Goal: Task Accomplishment & Management: Manage account settings

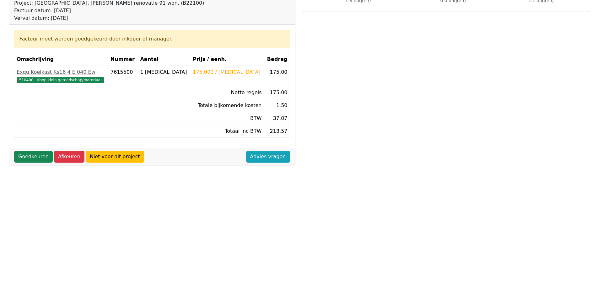
scroll to position [94, 0]
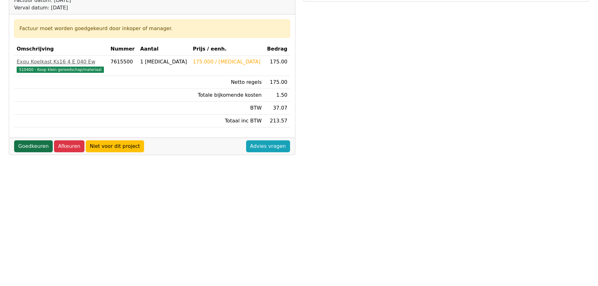
click at [32, 146] on link "Goedkeuren" at bounding box center [33, 146] width 39 height 12
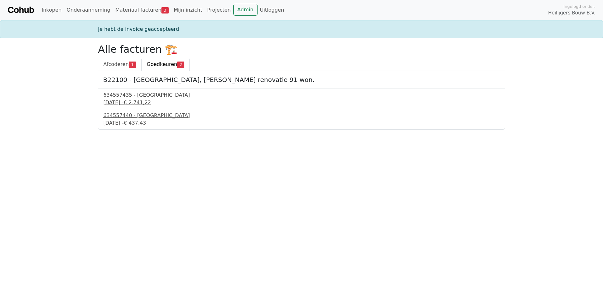
click at [130, 96] on div "634557435 - [GEOGRAPHIC_DATA]" at bounding box center [301, 95] width 396 height 8
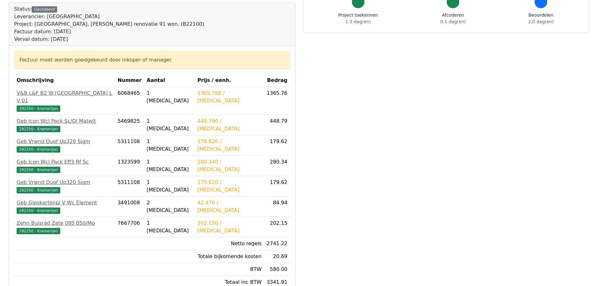
scroll to position [180, 0]
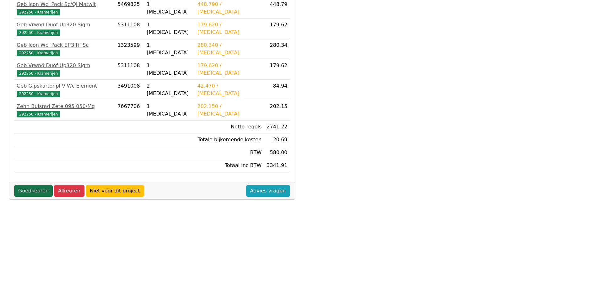
click at [27, 185] on link "Goedkeuren" at bounding box center [33, 191] width 39 height 12
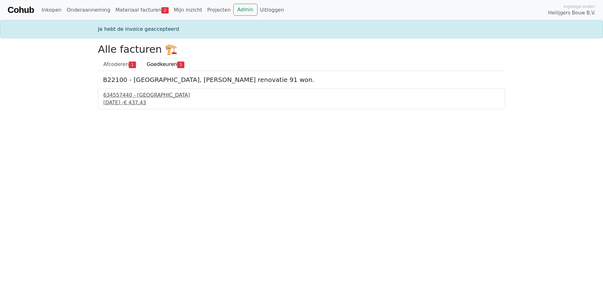
click at [146, 103] on span "€ 437,43" at bounding box center [135, 103] width 22 height 6
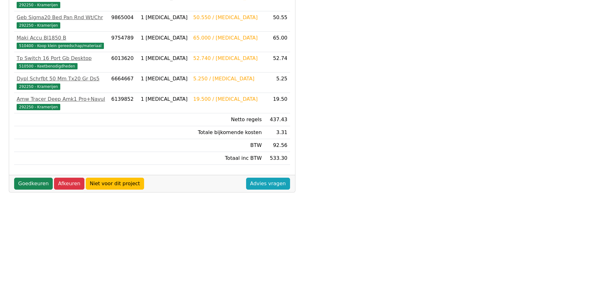
scroll to position [180, 0]
click at [28, 178] on link "Goedkeuren" at bounding box center [33, 183] width 39 height 12
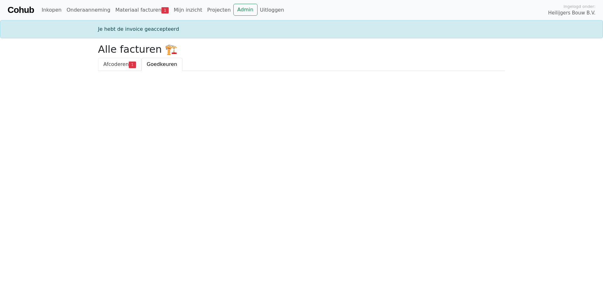
click at [114, 63] on span "Afcoderen" at bounding box center [115, 64] width 25 height 6
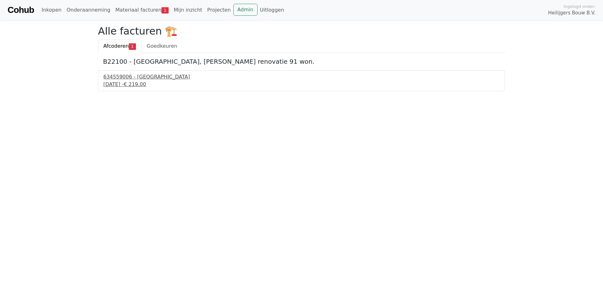
click at [137, 76] on div "634559006 - [GEOGRAPHIC_DATA]" at bounding box center [301, 77] width 396 height 8
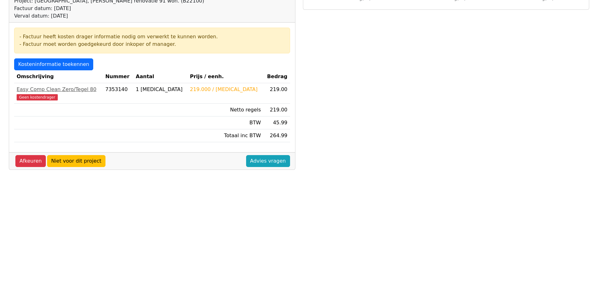
scroll to position [94, 0]
